Goal: Check status: Check status

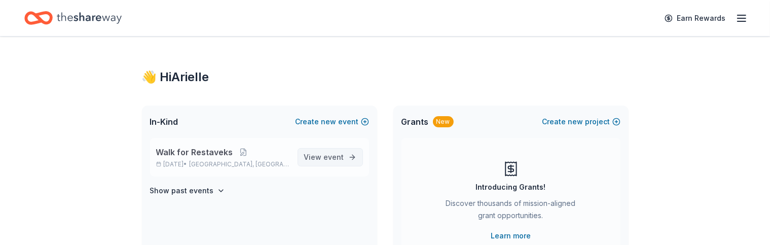
click at [324, 157] on span "View event" at bounding box center [324, 157] width 40 height 12
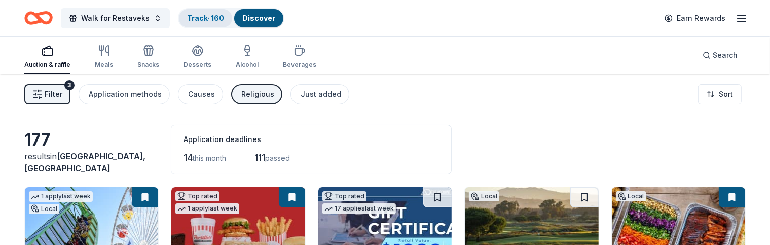
click at [195, 23] on div "Track · 160" at bounding box center [205, 18] width 53 height 18
click at [211, 18] on link "Track · 160" at bounding box center [205, 18] width 37 height 9
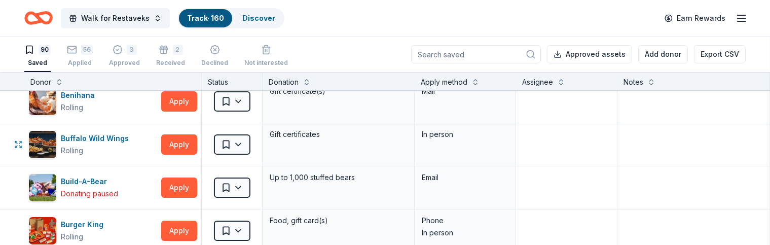
scroll to position [221, 0]
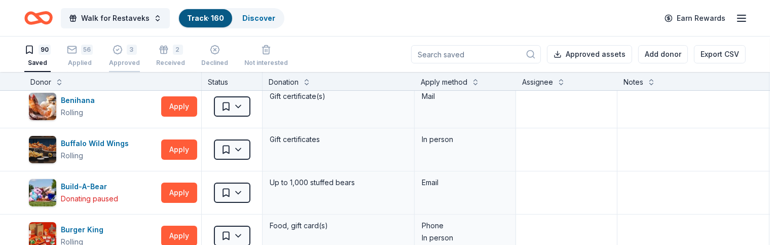
click at [114, 61] on div "Approved" at bounding box center [124, 63] width 31 height 8
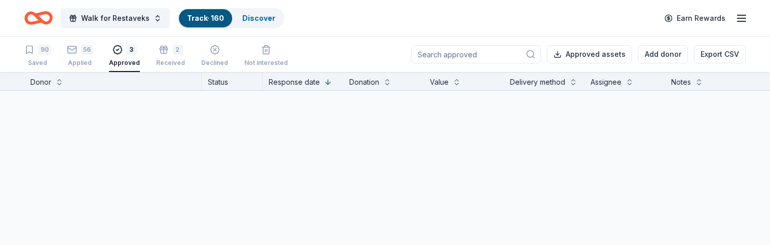
scroll to position [176, 0]
click at [87, 52] on div "56" at bounding box center [87, 50] width 12 height 10
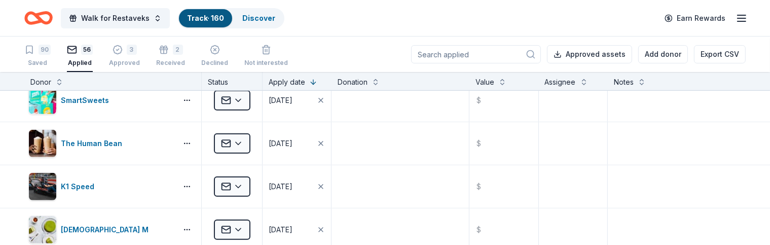
scroll to position [756, 0]
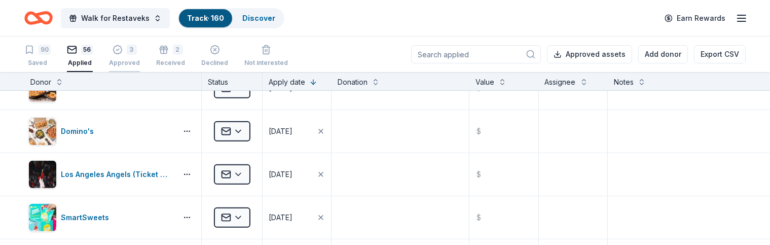
click at [128, 62] on div "Approved" at bounding box center [124, 63] width 31 height 8
